Goal: Task Accomplishment & Management: Use online tool/utility

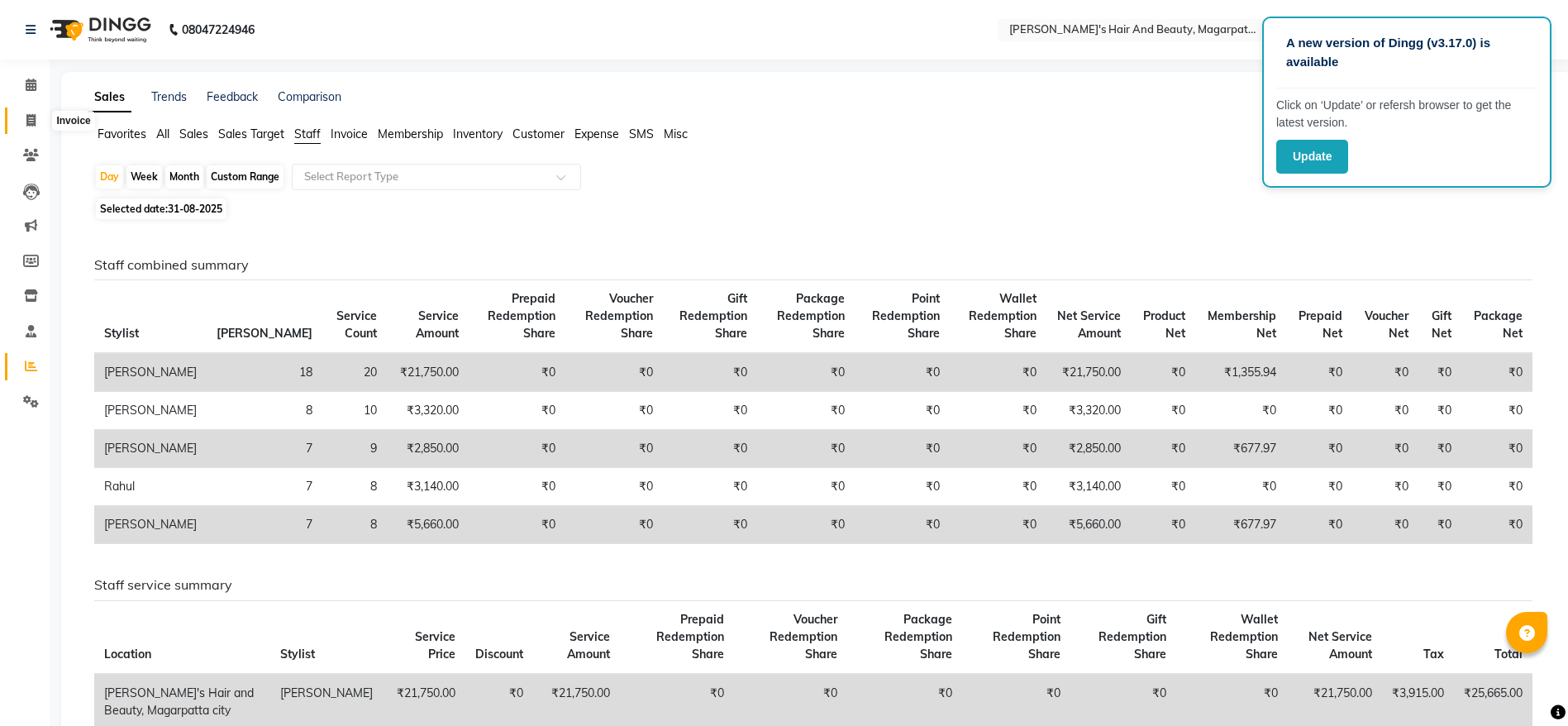
click at [36, 112] on span at bounding box center [31, 121] width 29 height 19
select select "service"
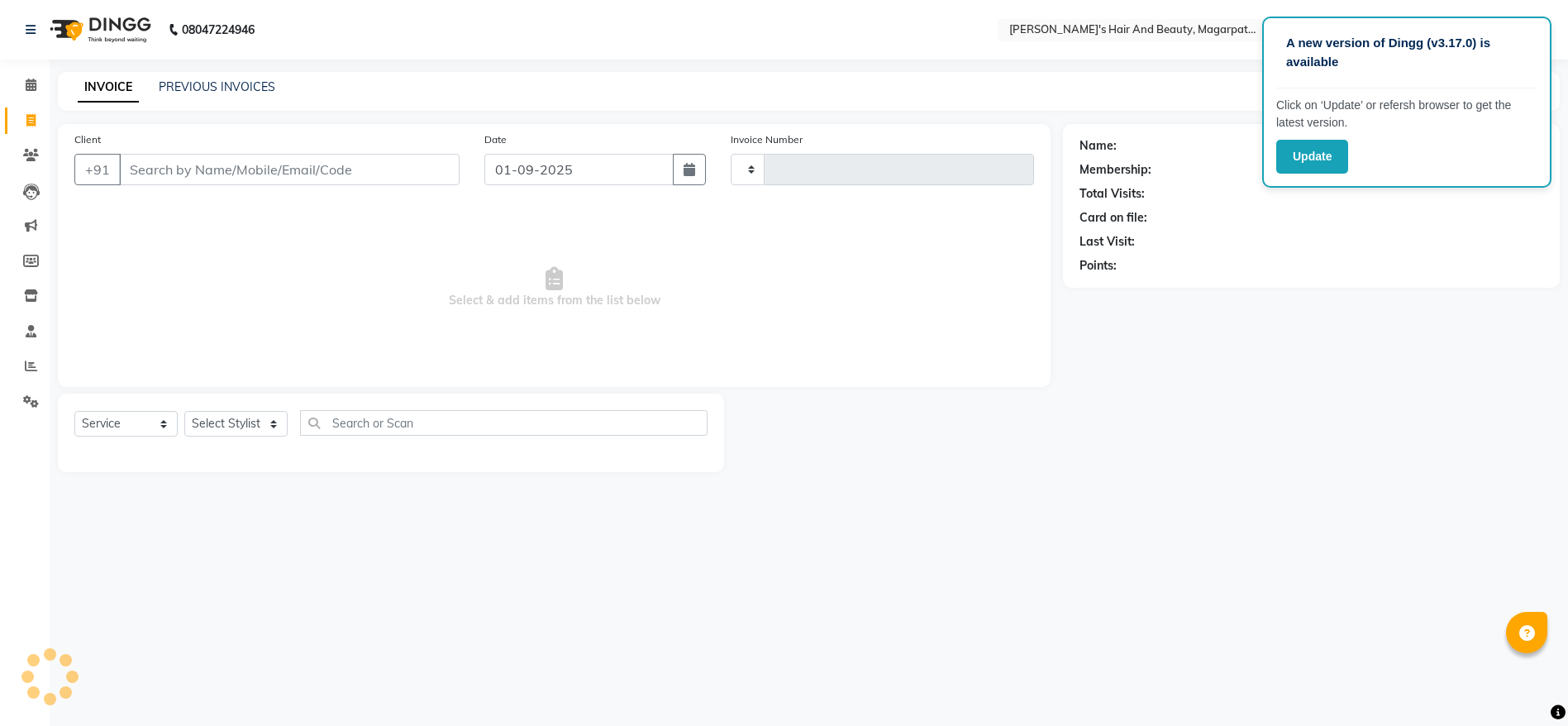
type input "2661"
select select "4517"
click at [1354, 156] on button "Update" at bounding box center [1331, 156] width 72 height 34
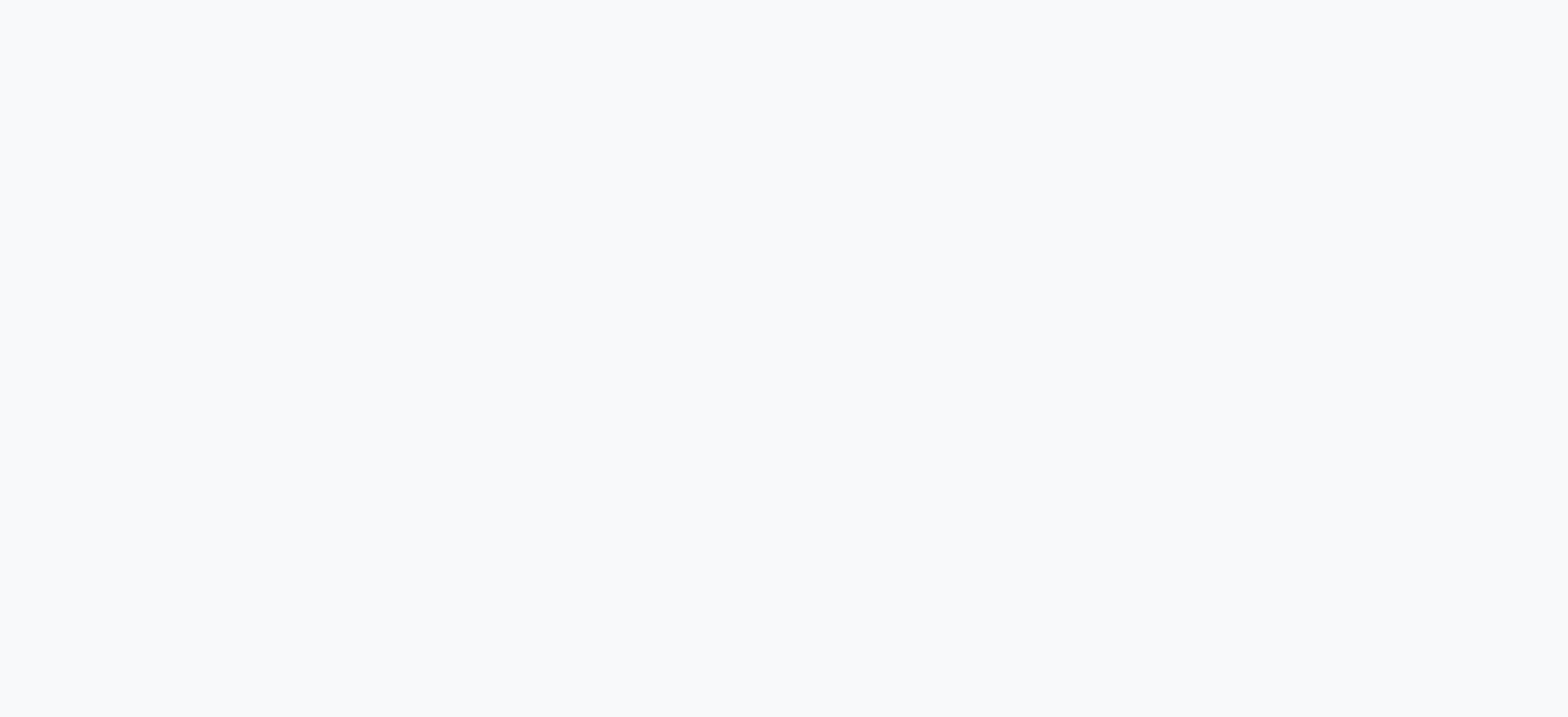
select select "service"
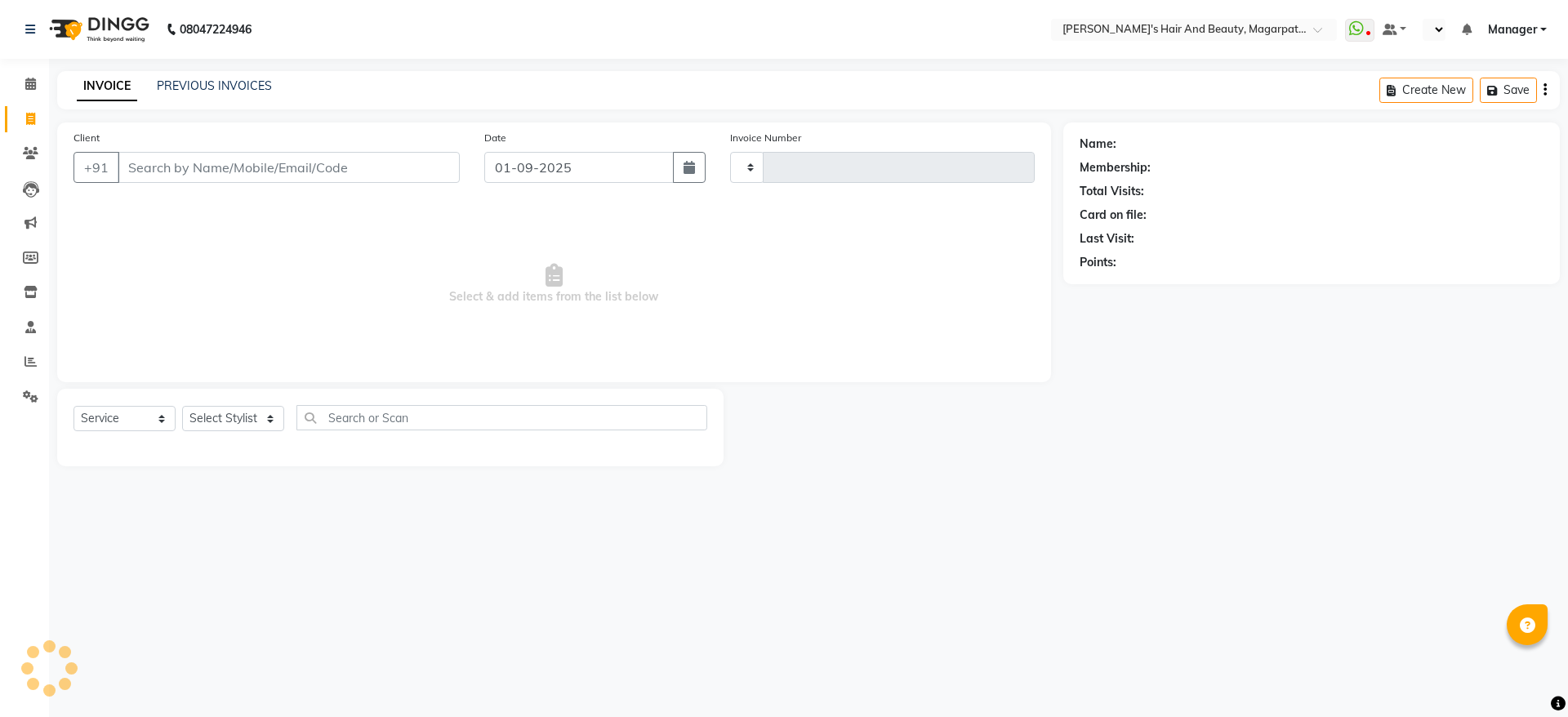
select select "en"
type input "2661"
select select "4517"
